Goal: Check status: Check status

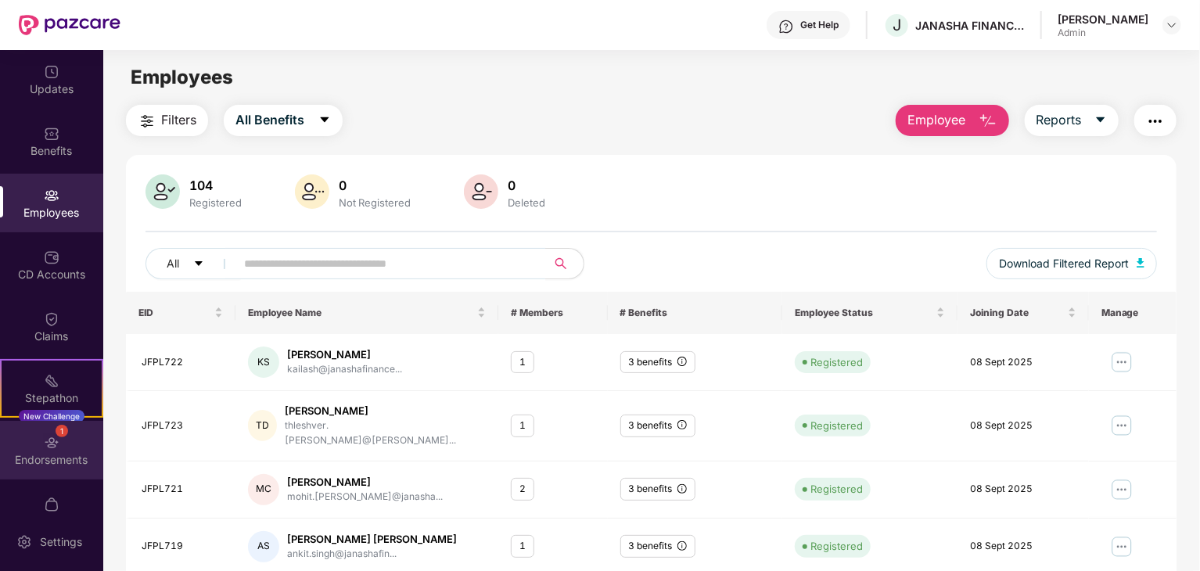
click at [48, 450] on img at bounding box center [52, 443] width 16 height 16
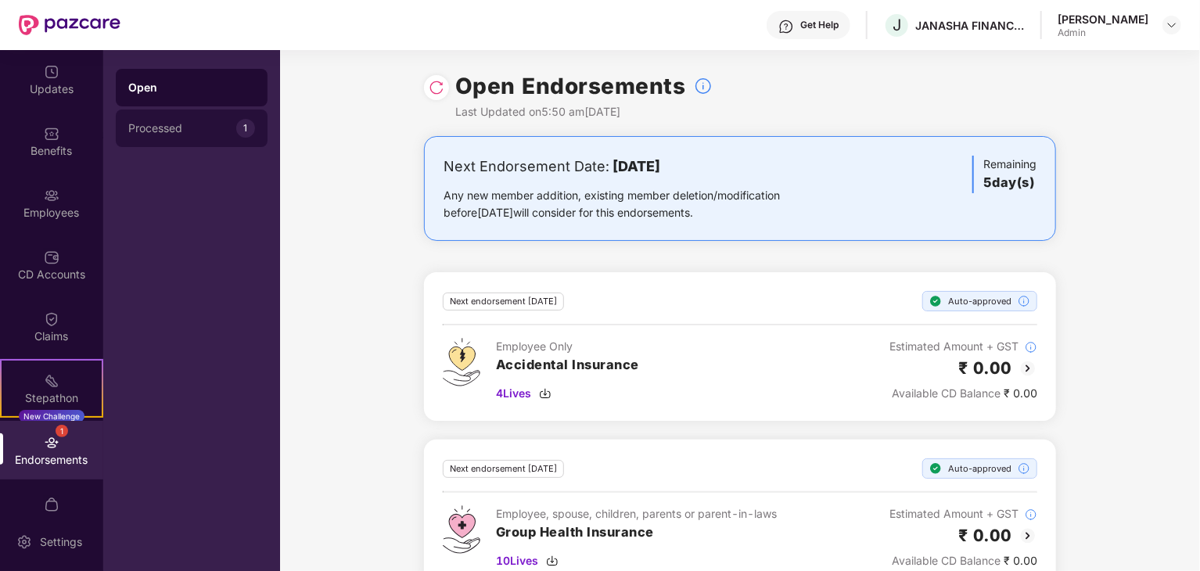
click at [183, 118] on div "Processed 1" at bounding box center [192, 128] width 152 height 38
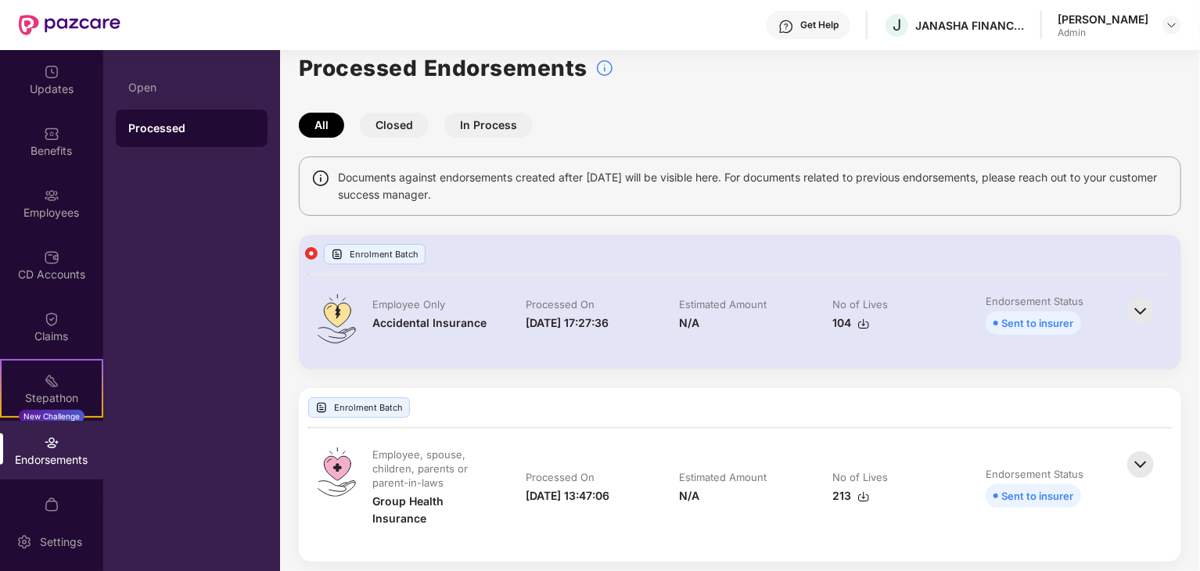
scroll to position [27, 0]
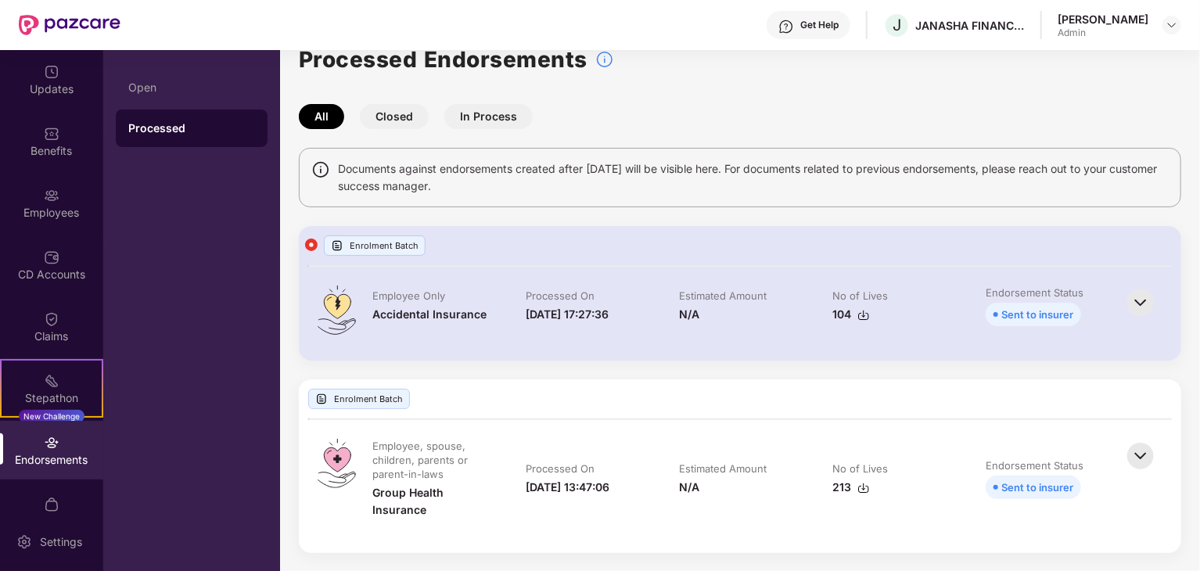
click at [1134, 301] on img at bounding box center [1140, 302] width 34 height 34
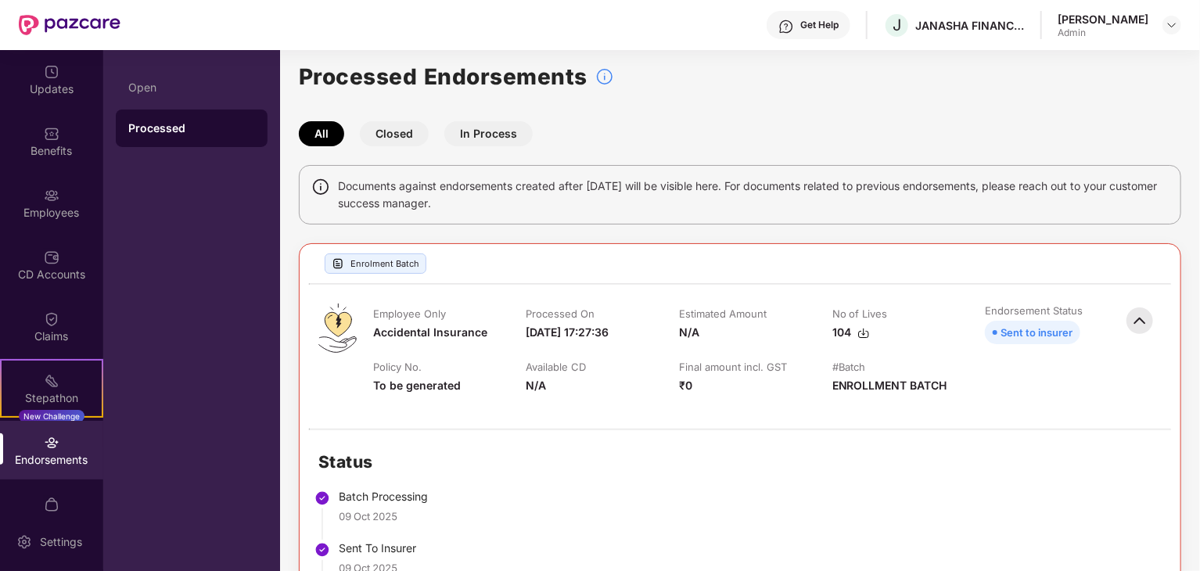
scroll to position [0, 0]
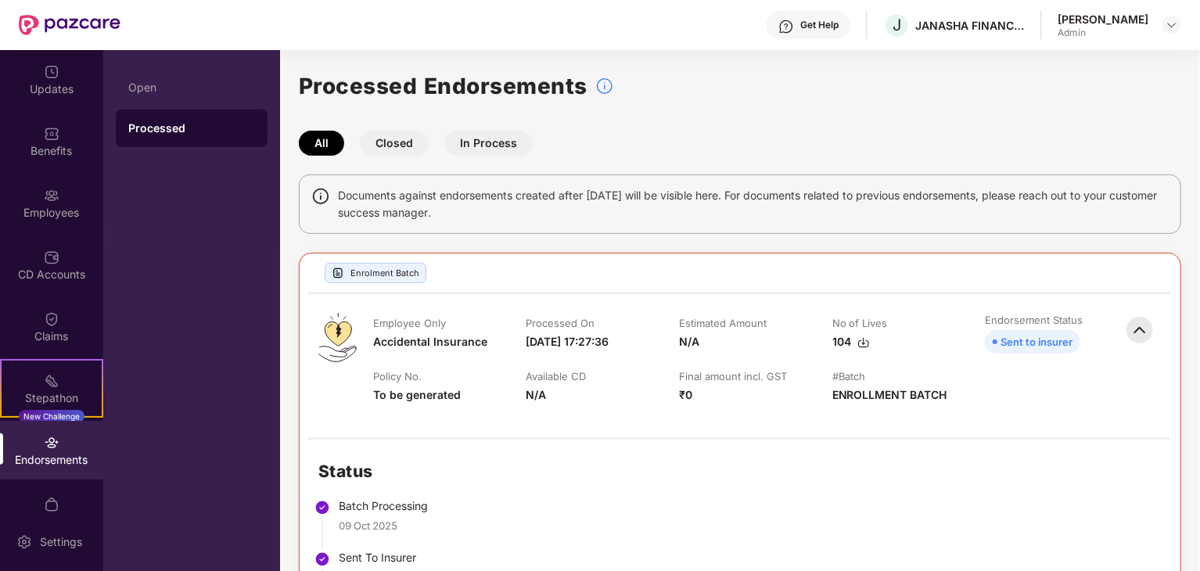
click at [402, 146] on button "Closed" at bounding box center [394, 143] width 69 height 25
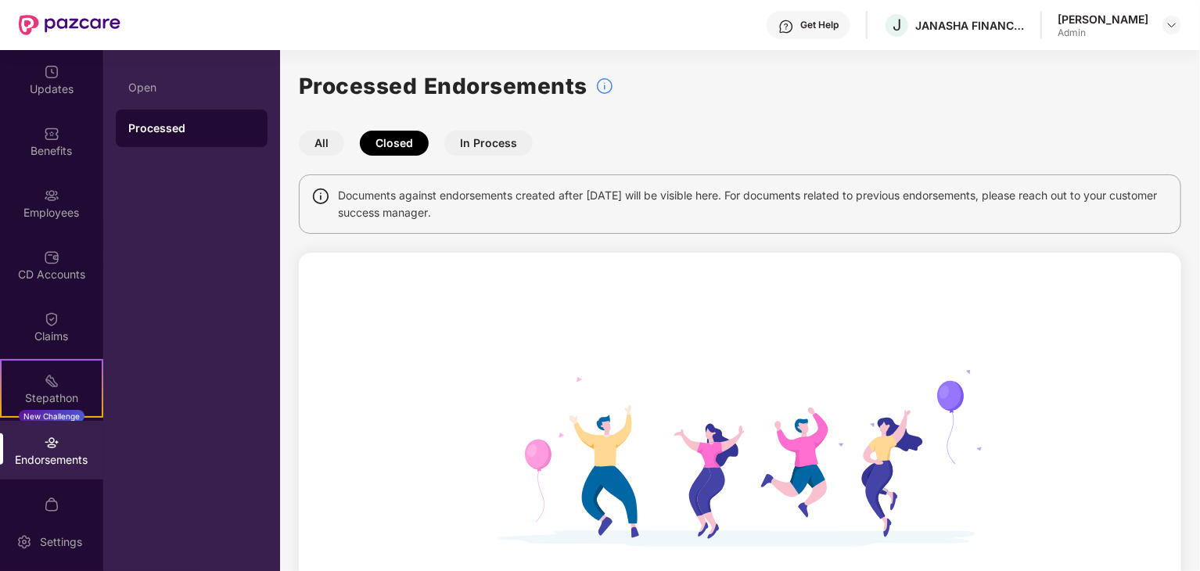
click at [485, 144] on button "In Process" at bounding box center [488, 143] width 88 height 25
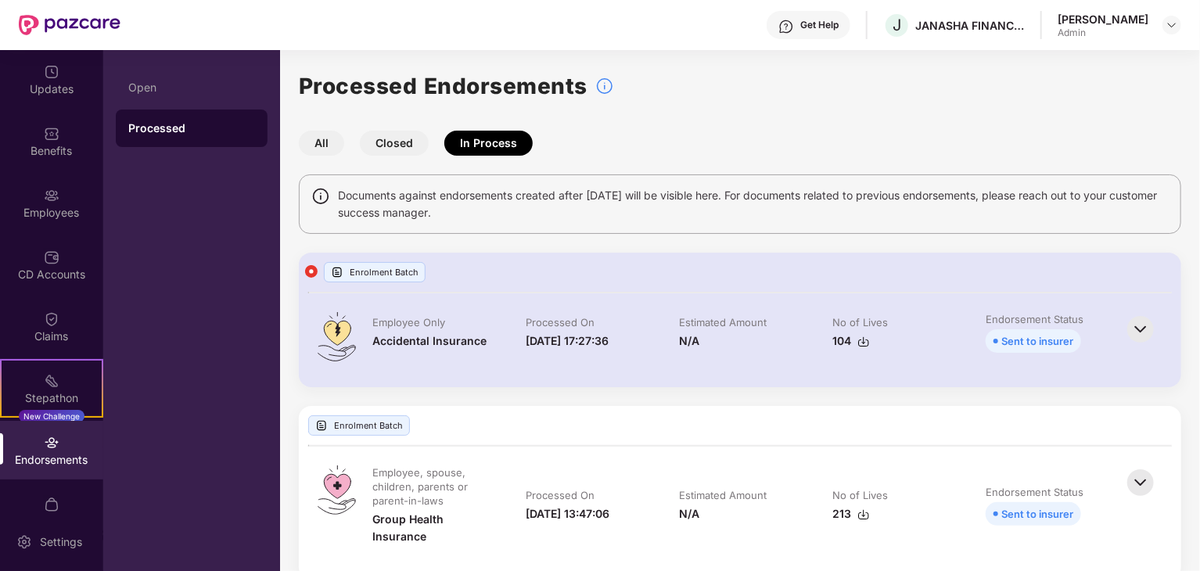
click at [335, 274] on img at bounding box center [337, 272] width 13 height 13
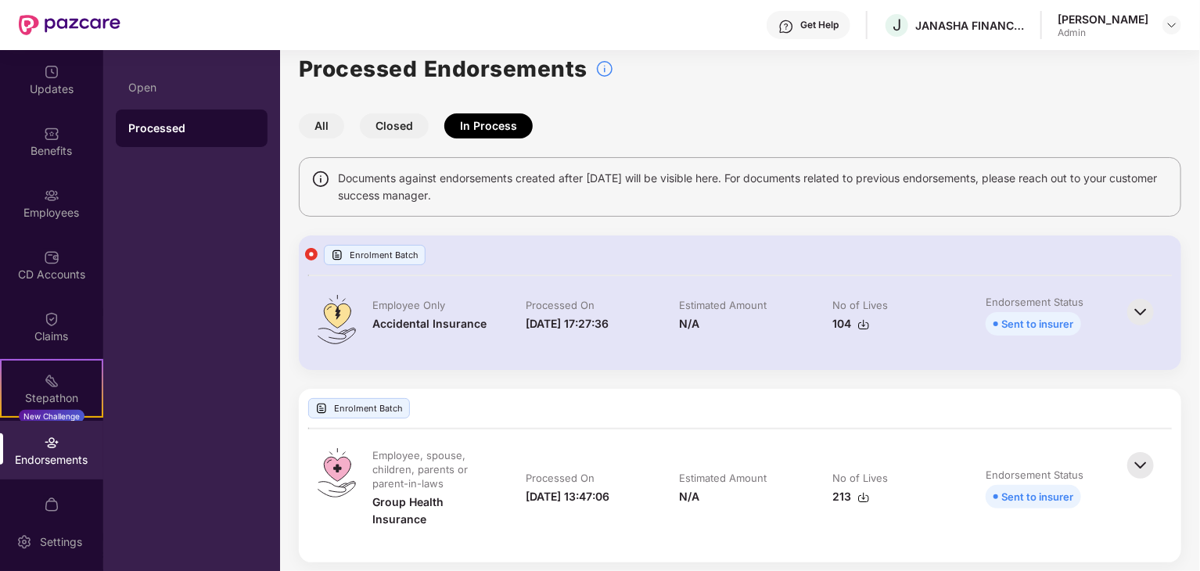
scroll to position [27, 0]
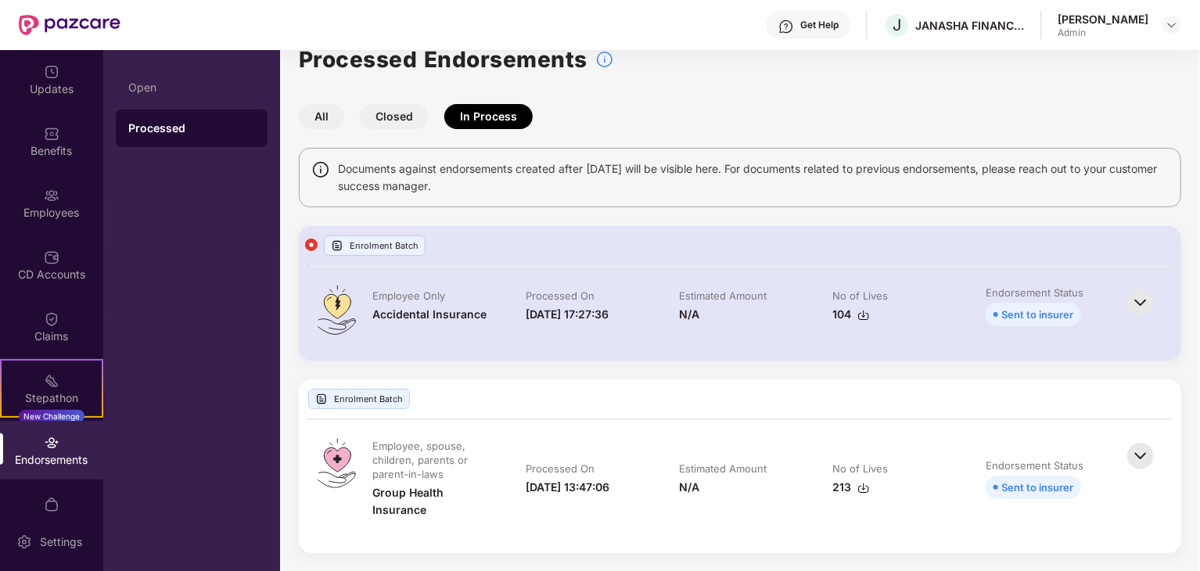
click at [1035, 314] on div "Sent to insurer" at bounding box center [1037, 314] width 72 height 17
click at [1141, 294] on img at bounding box center [1140, 302] width 34 height 34
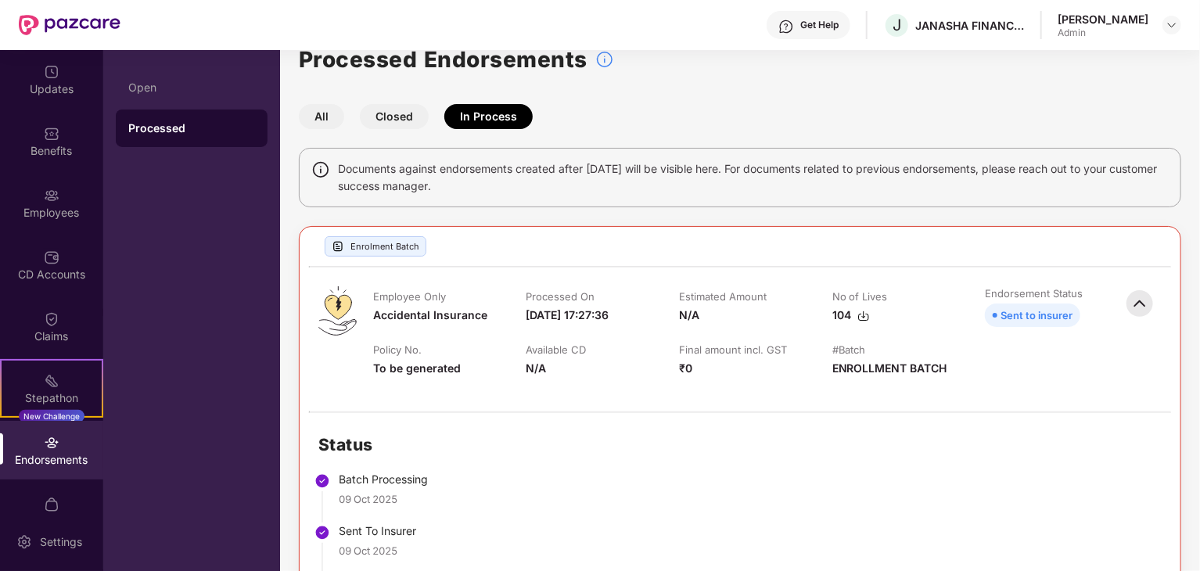
click at [857, 318] on img at bounding box center [863, 316] width 13 height 13
